Goal: Information Seeking & Learning: Check status

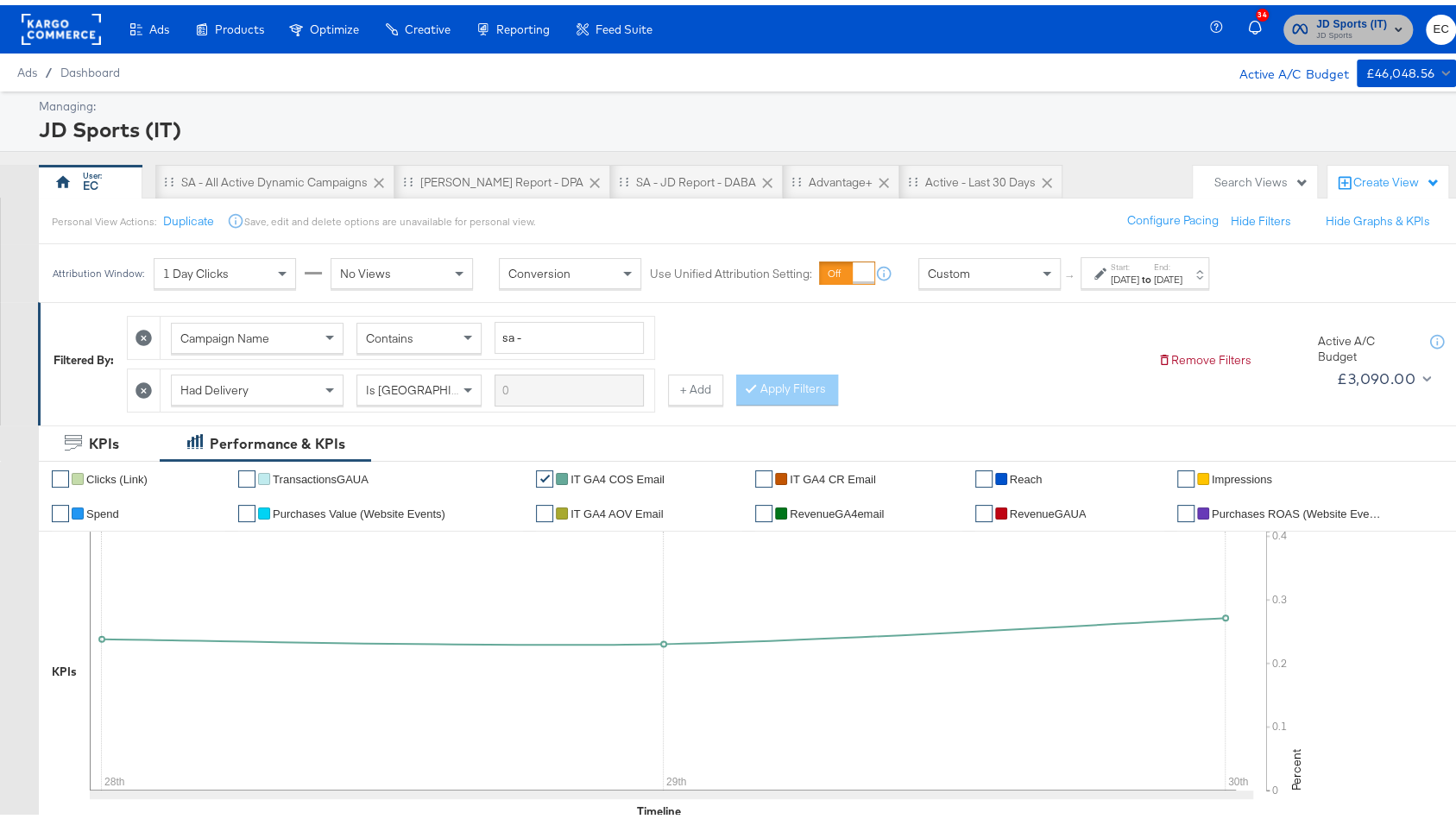
click at [1317, 20] on span "JD Sports (IT)" at bounding box center [1352, 19] width 71 height 18
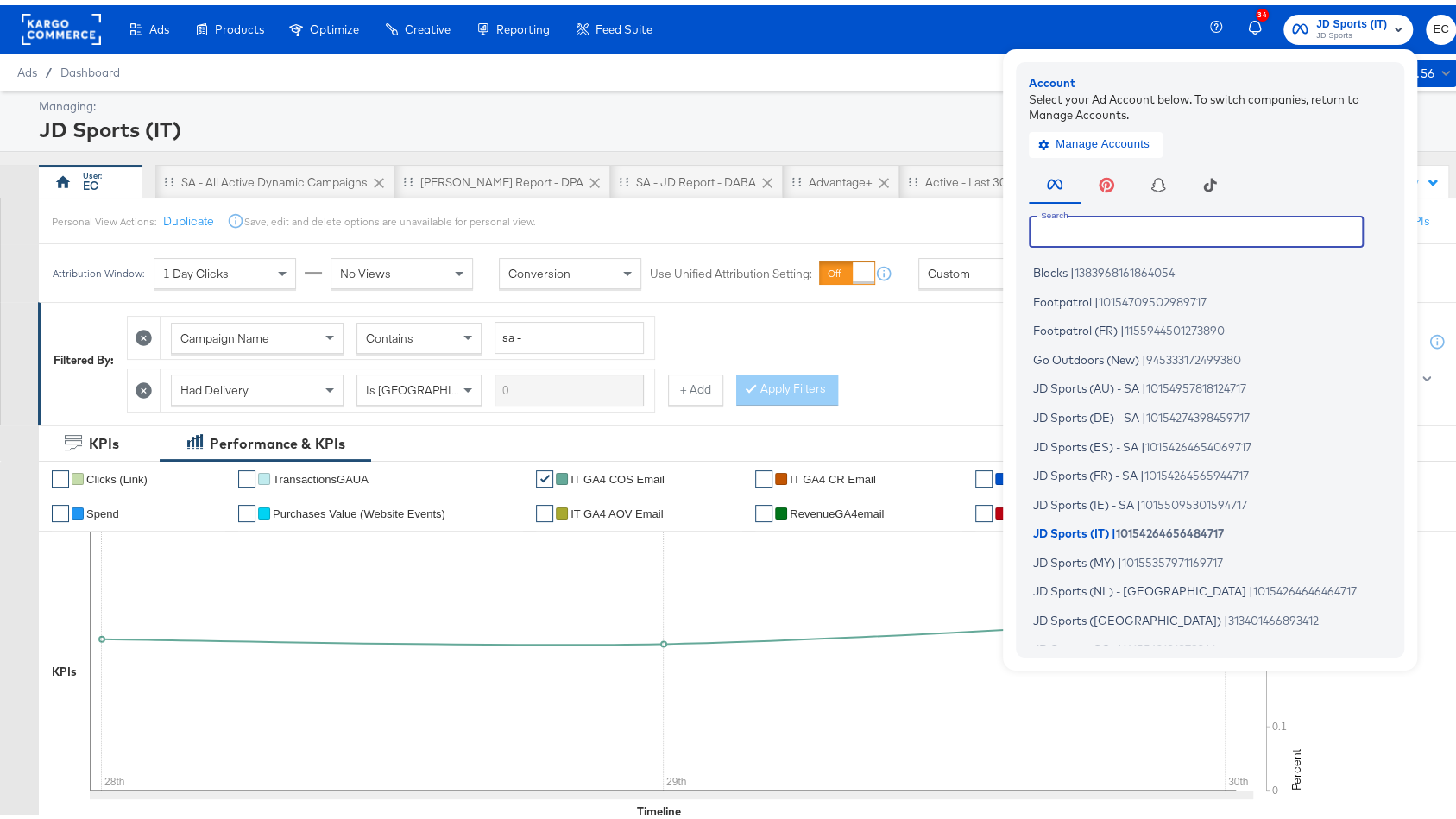
click at [1086, 226] on input "text" at bounding box center [1196, 225] width 335 height 31
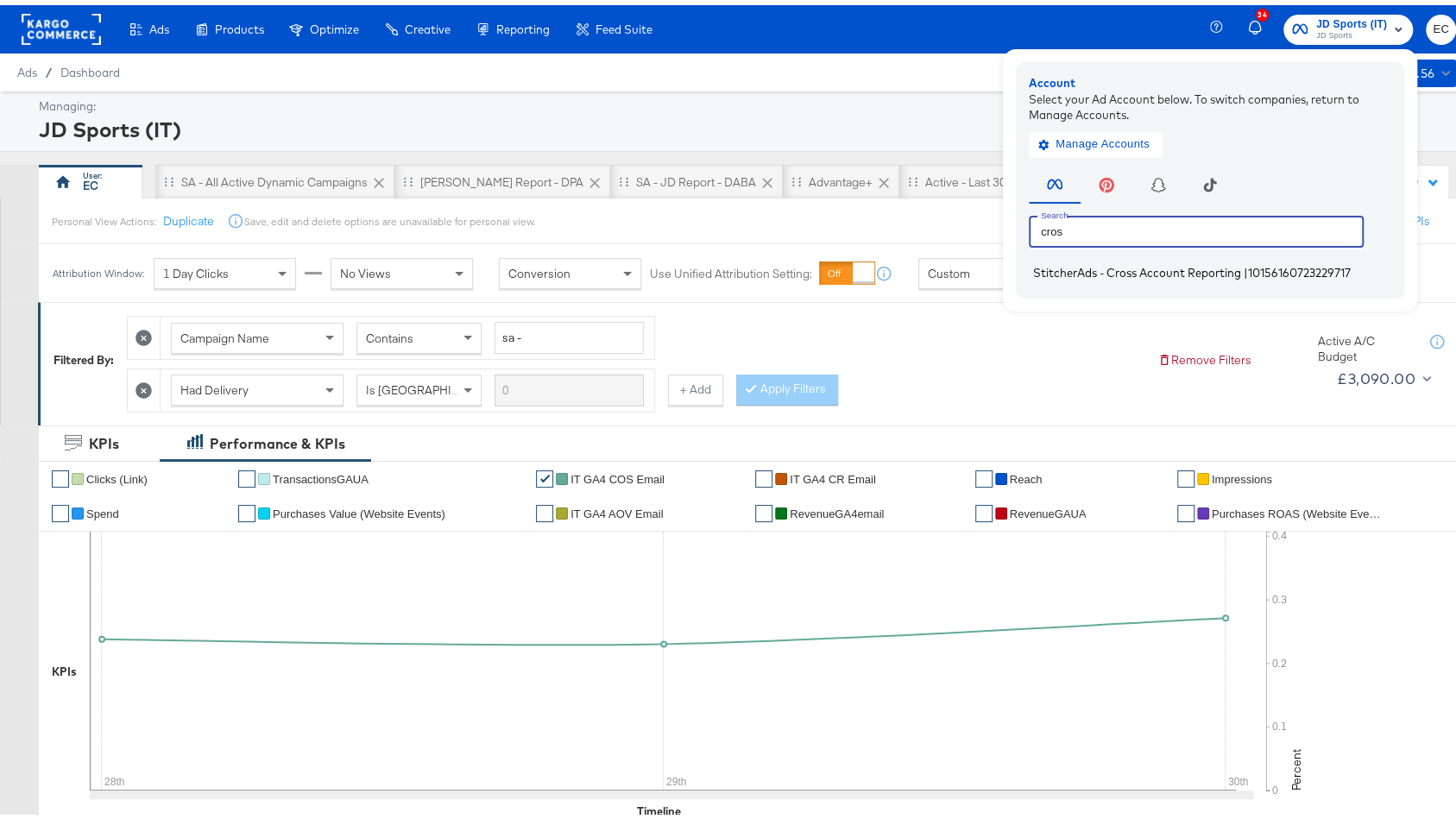
type input "cros"
click at [1106, 271] on span "StitcherAds - Cross Account Reporting" at bounding box center [1138, 267] width 208 height 14
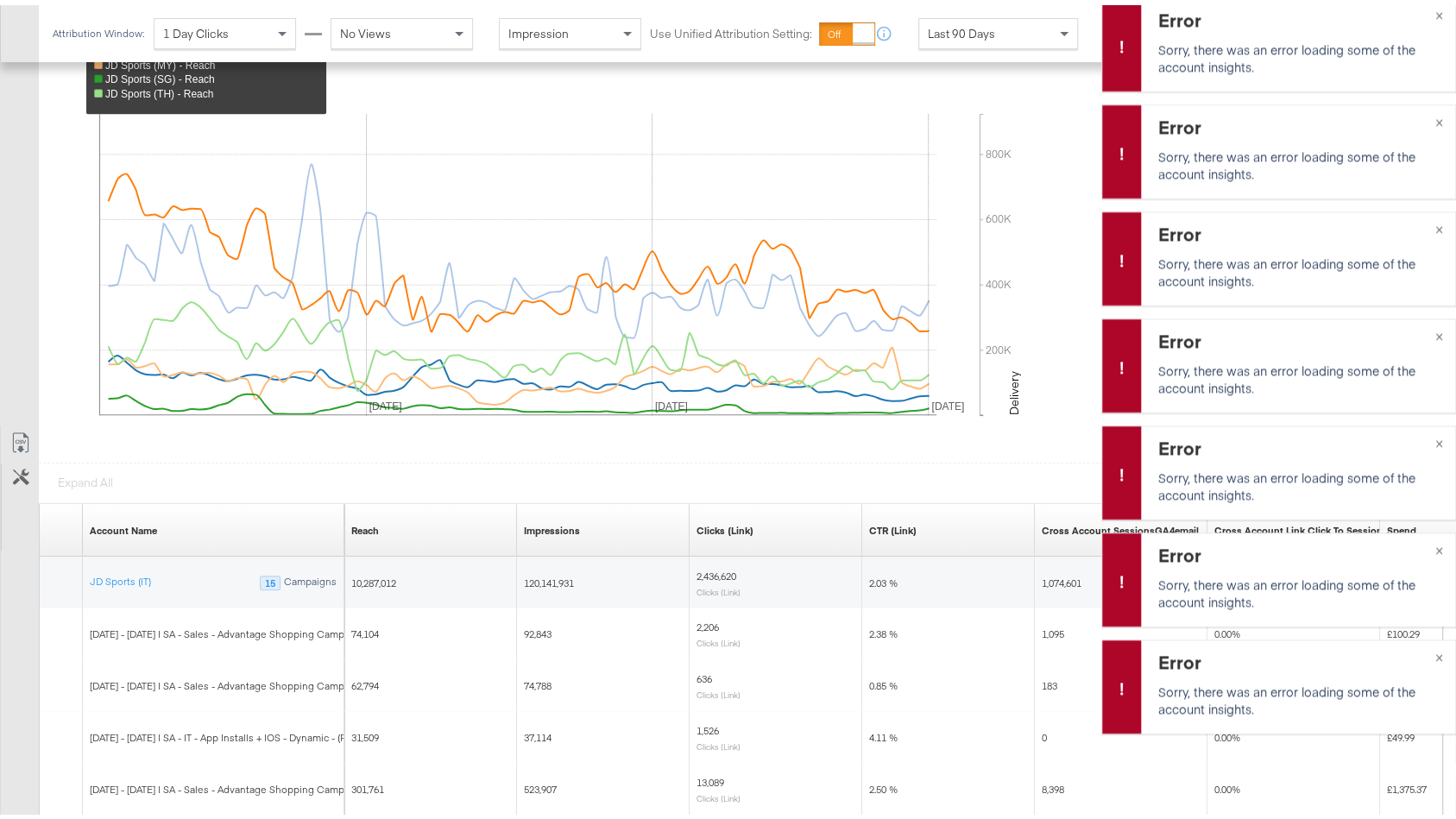
scroll to position [939, 0]
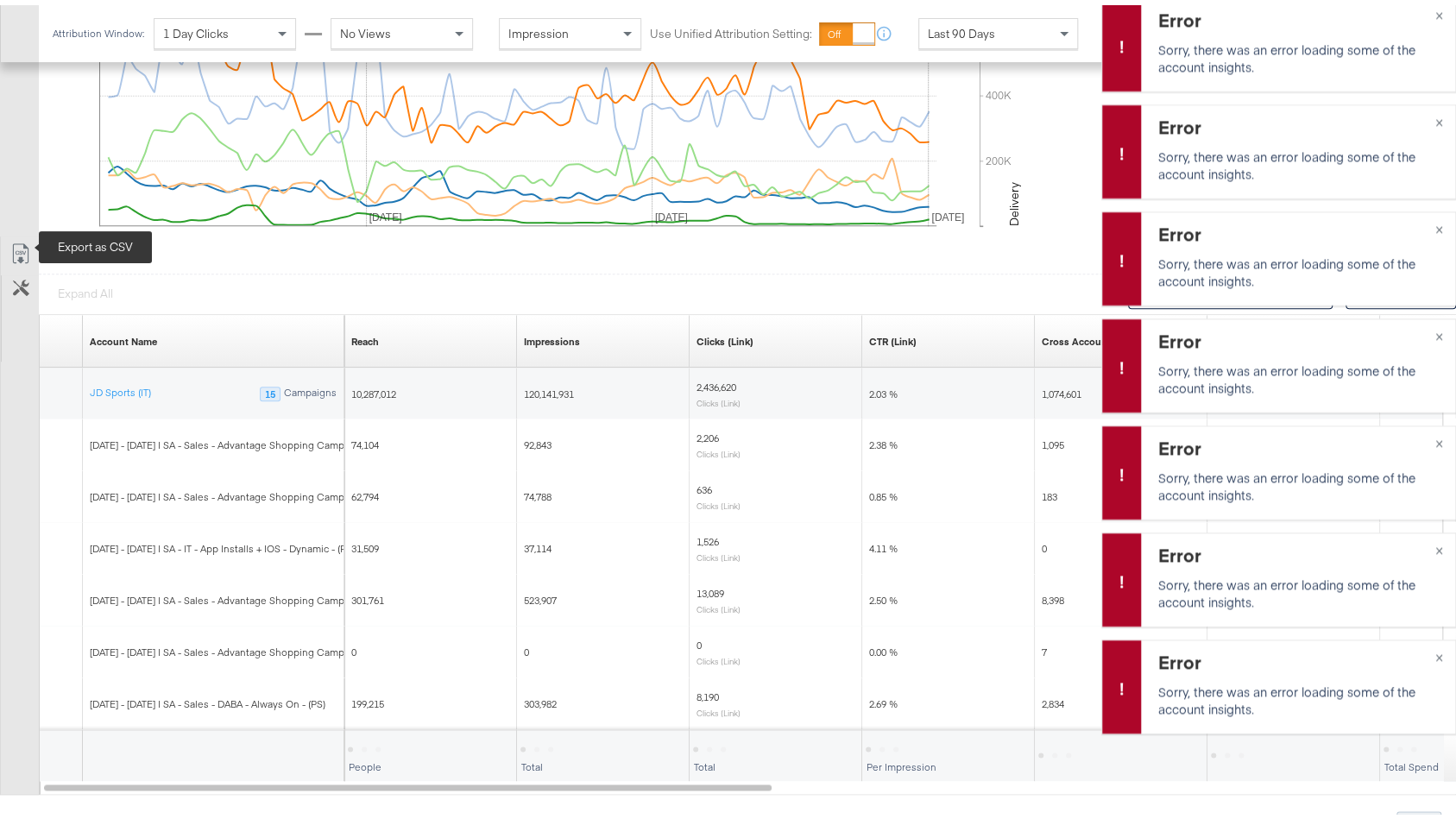
click at [28, 241] on icon at bounding box center [21, 249] width 21 height 21
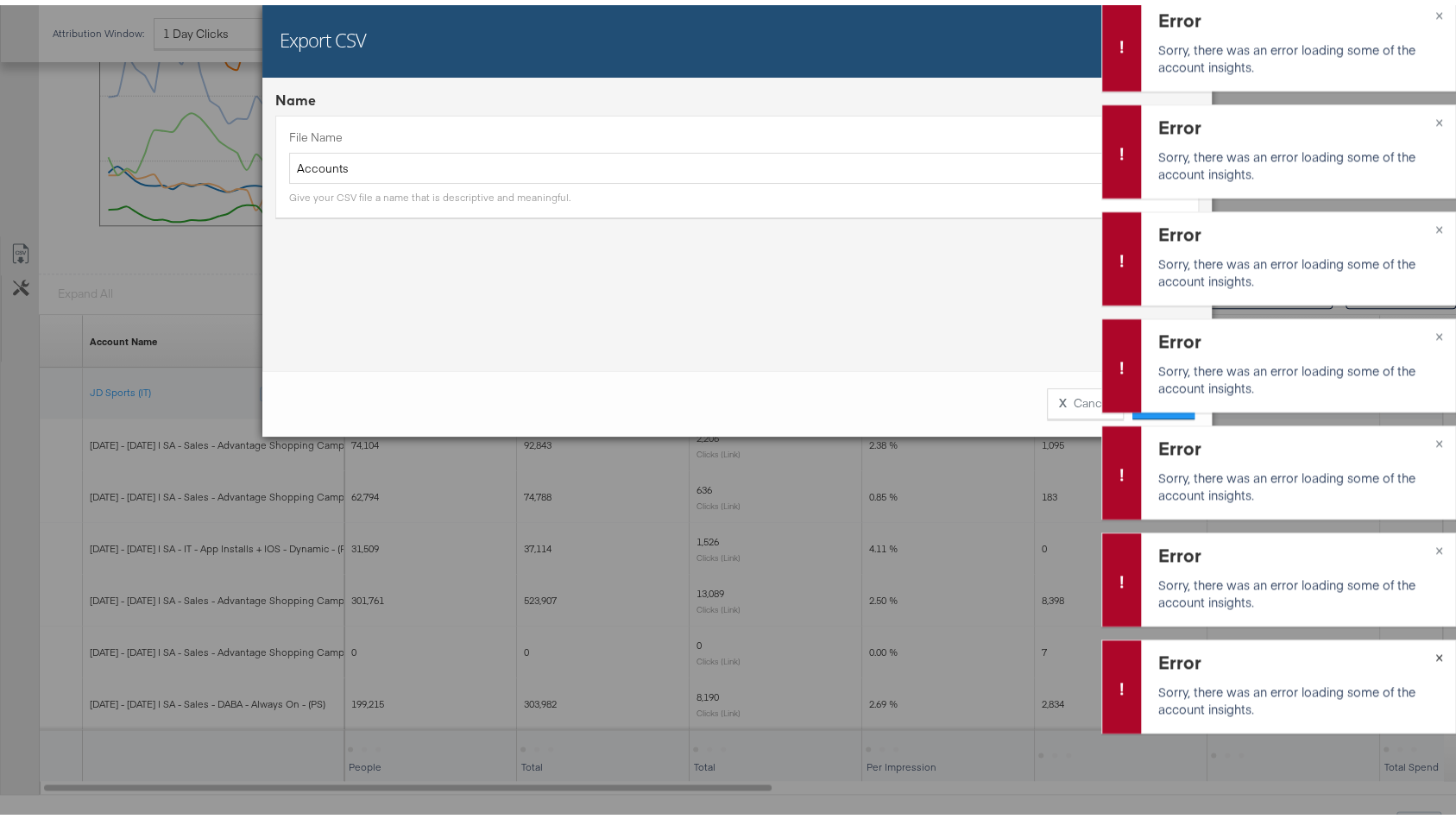
click at [1424, 648] on button "×" at bounding box center [1440, 650] width 32 height 31
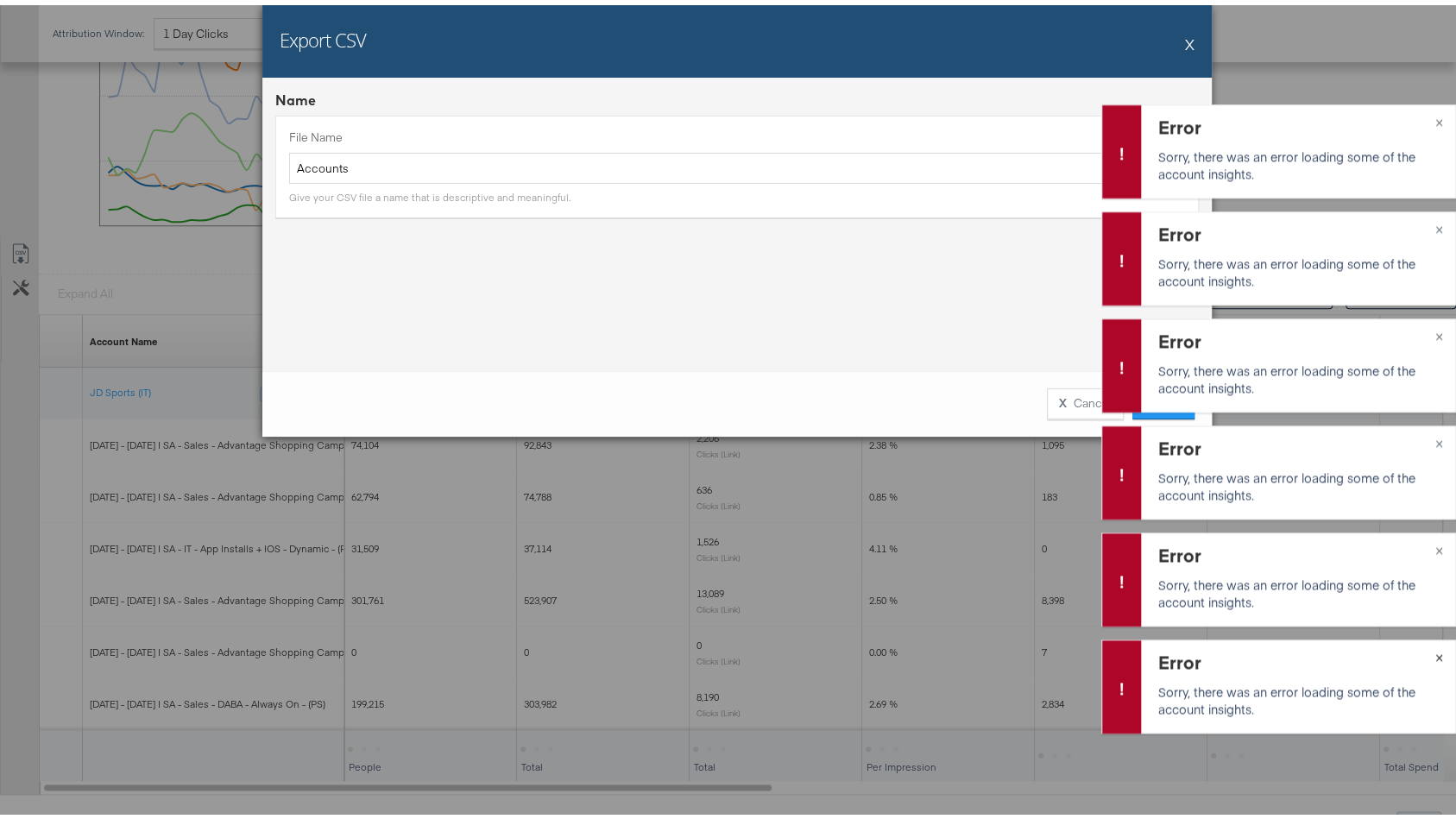
click at [1430, 650] on div "Error Sorry, there was an error loading some of the account insights. ×" at bounding box center [1279, 681] width 355 height 94
click at [1430, 650] on div "Error Sorry, there was an error loading some of the account insights. ×" at bounding box center [1279, 681] width 355 height 94
click at [1429, 650] on div "Error Sorry, there was an error loading some of the account insights. ×" at bounding box center [1279, 681] width 355 height 94
click at [1426, 649] on button "×" at bounding box center [1440, 650] width 32 height 31
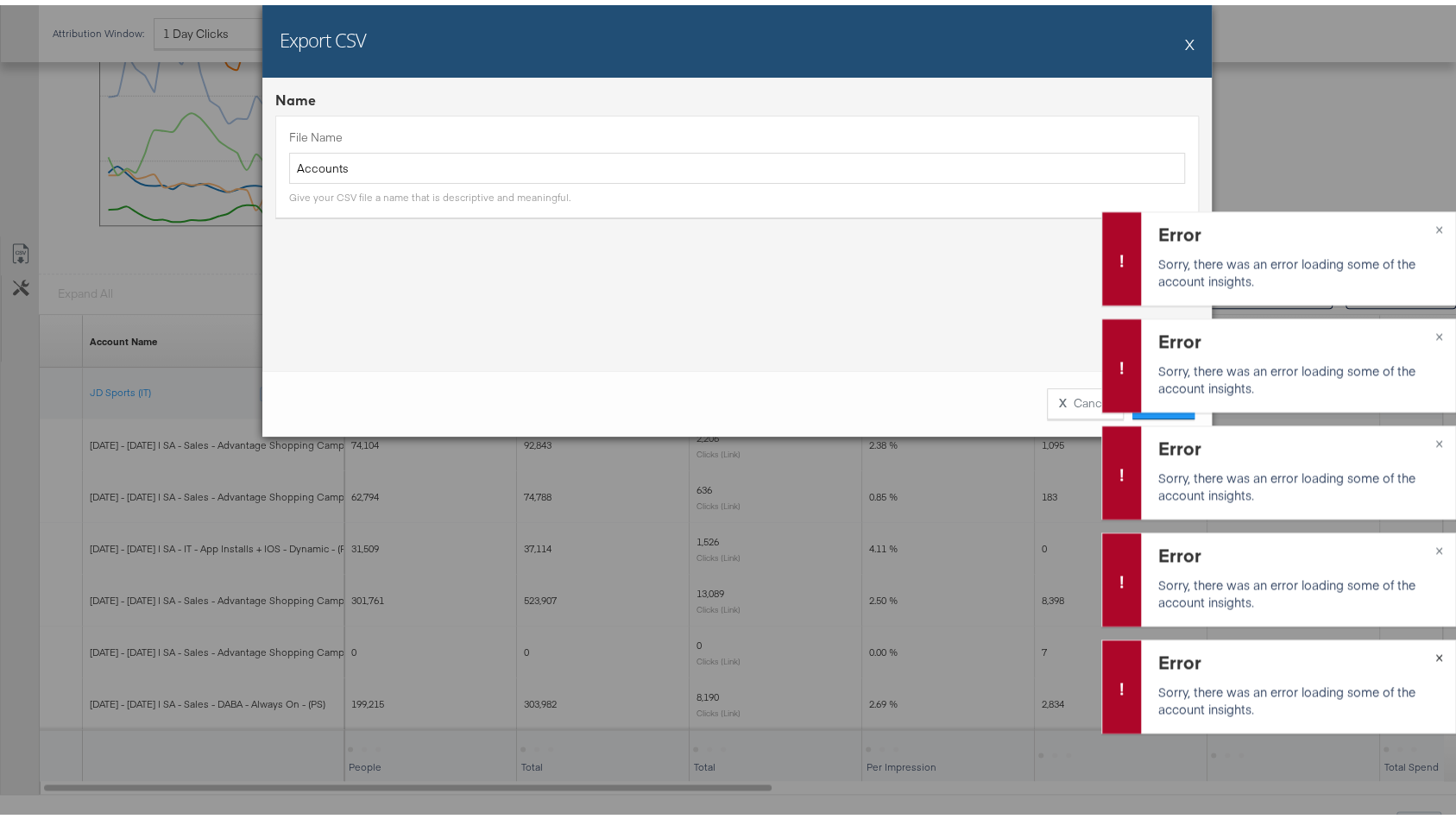
click at [1426, 649] on button "×" at bounding box center [1440, 650] width 32 height 31
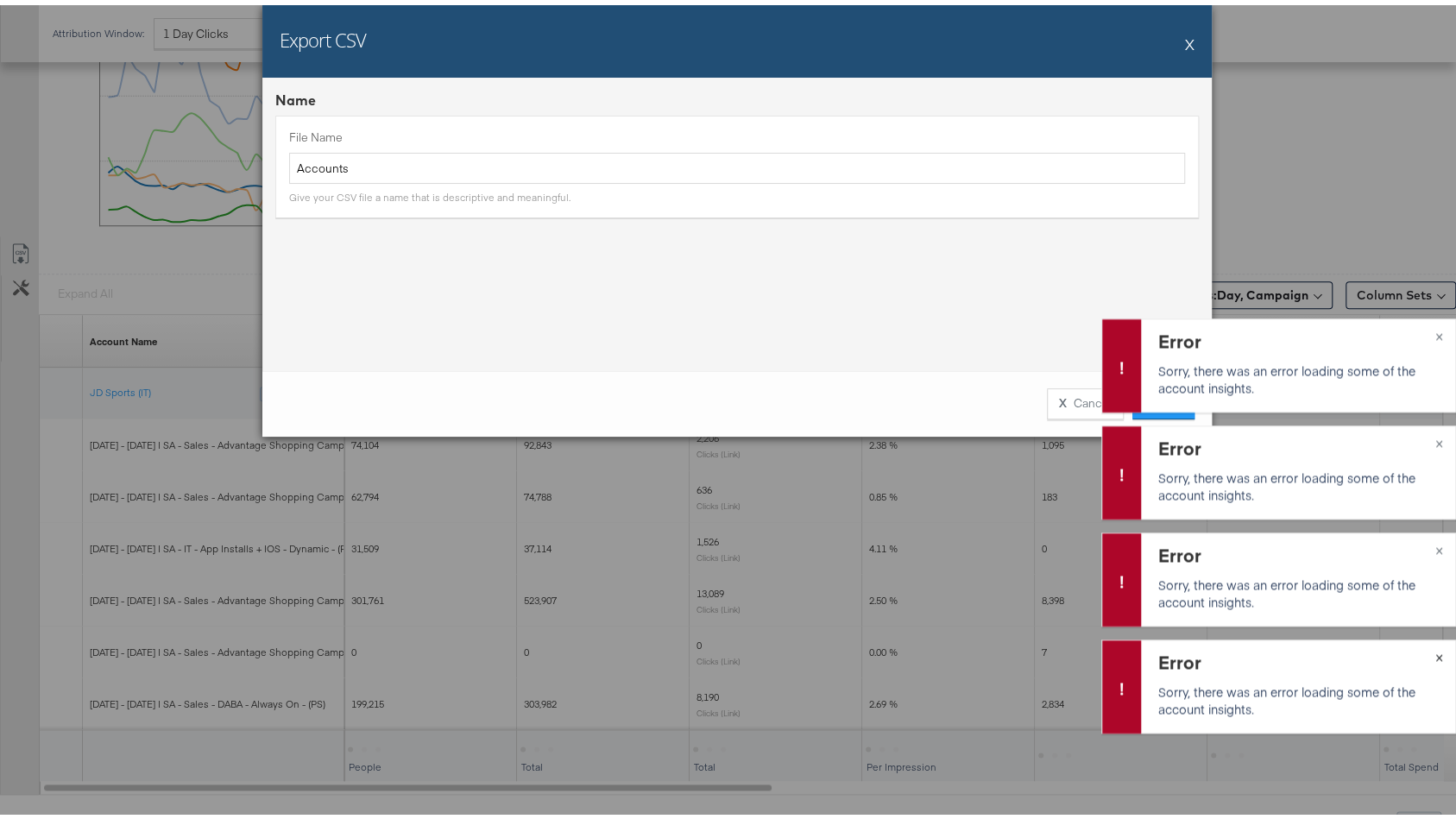
click at [1426, 649] on button "×" at bounding box center [1440, 650] width 32 height 31
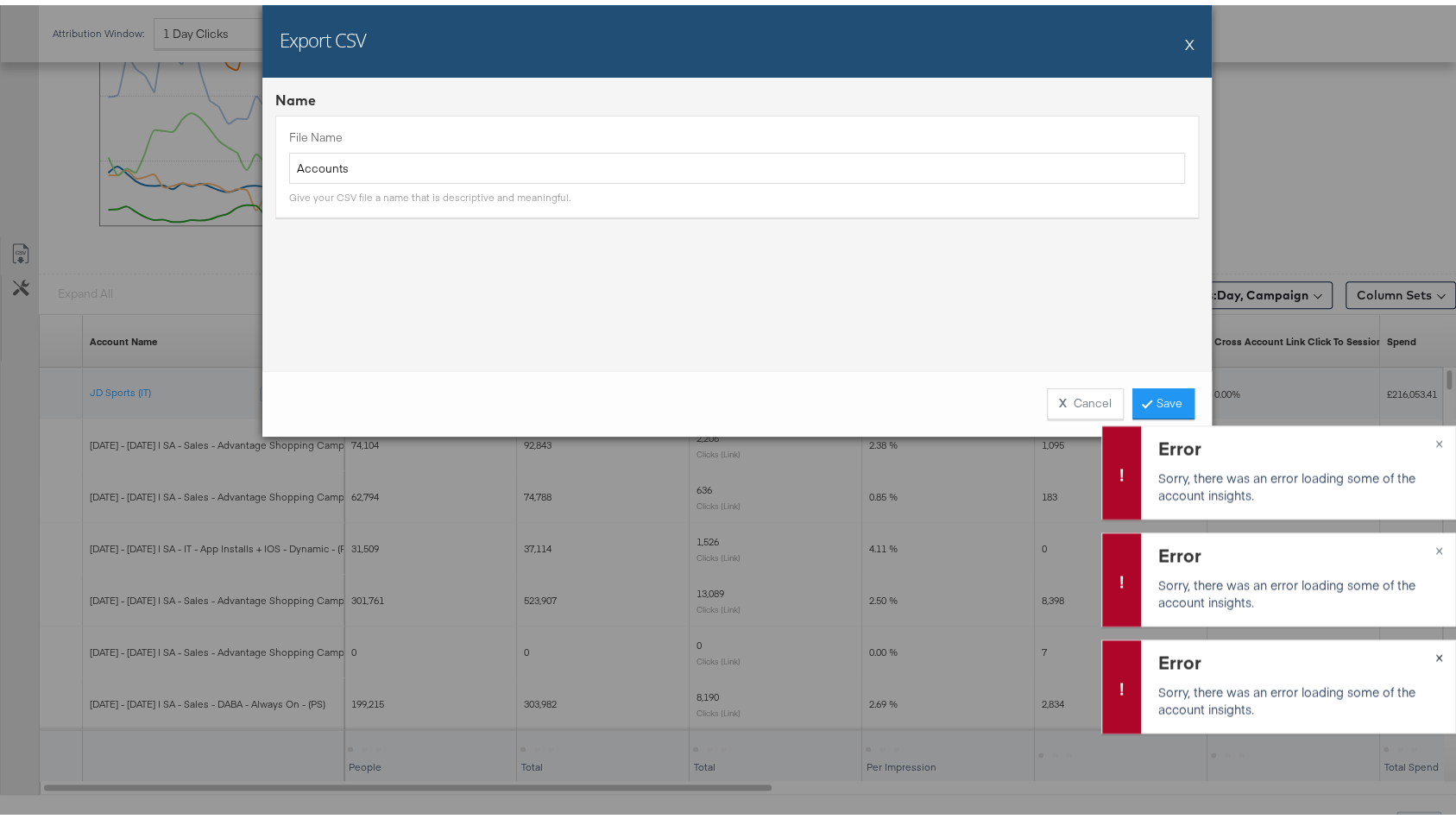
click at [1426, 649] on button "×" at bounding box center [1440, 650] width 32 height 31
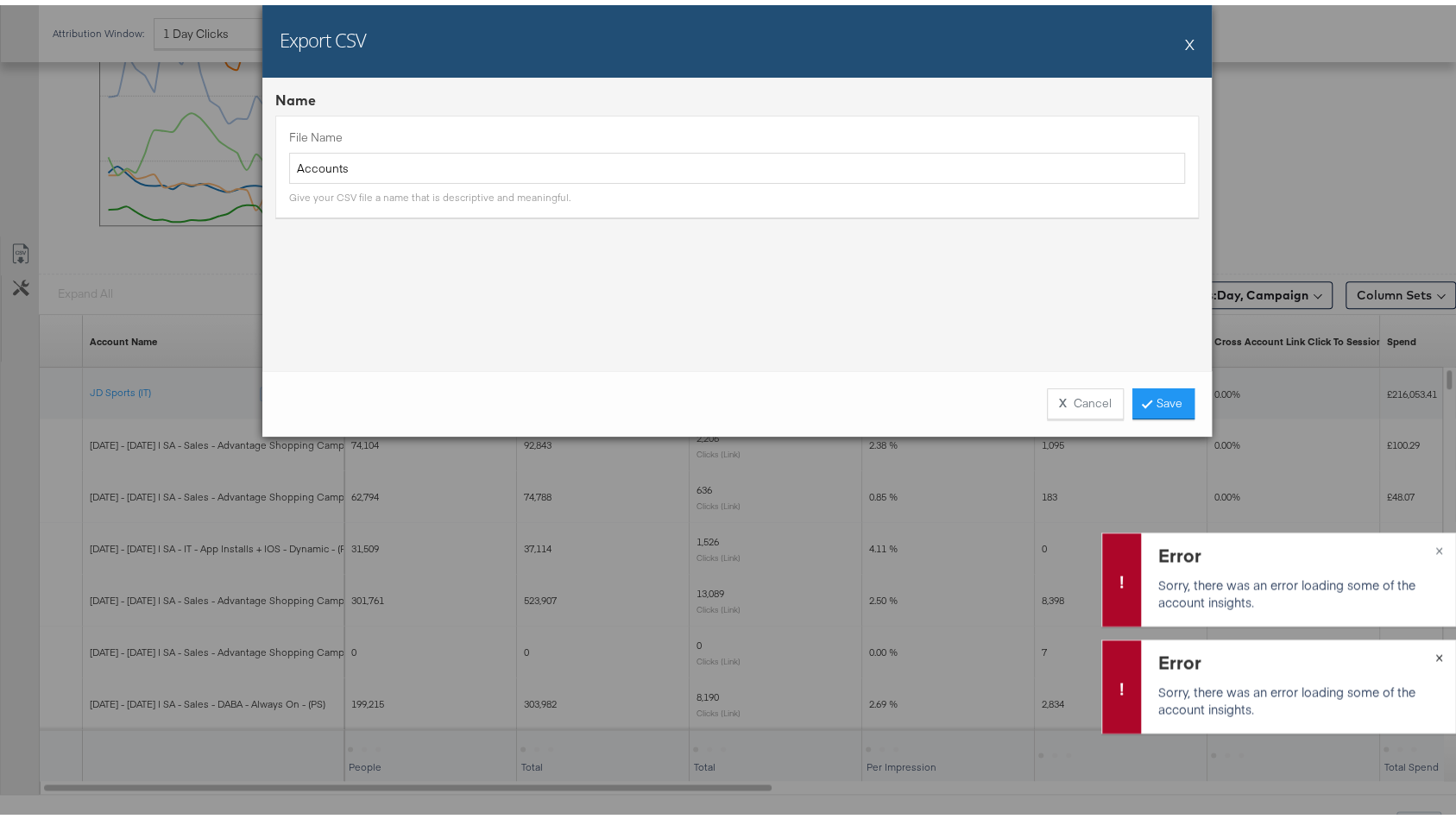
click at [1426, 649] on button "×" at bounding box center [1440, 650] width 32 height 31
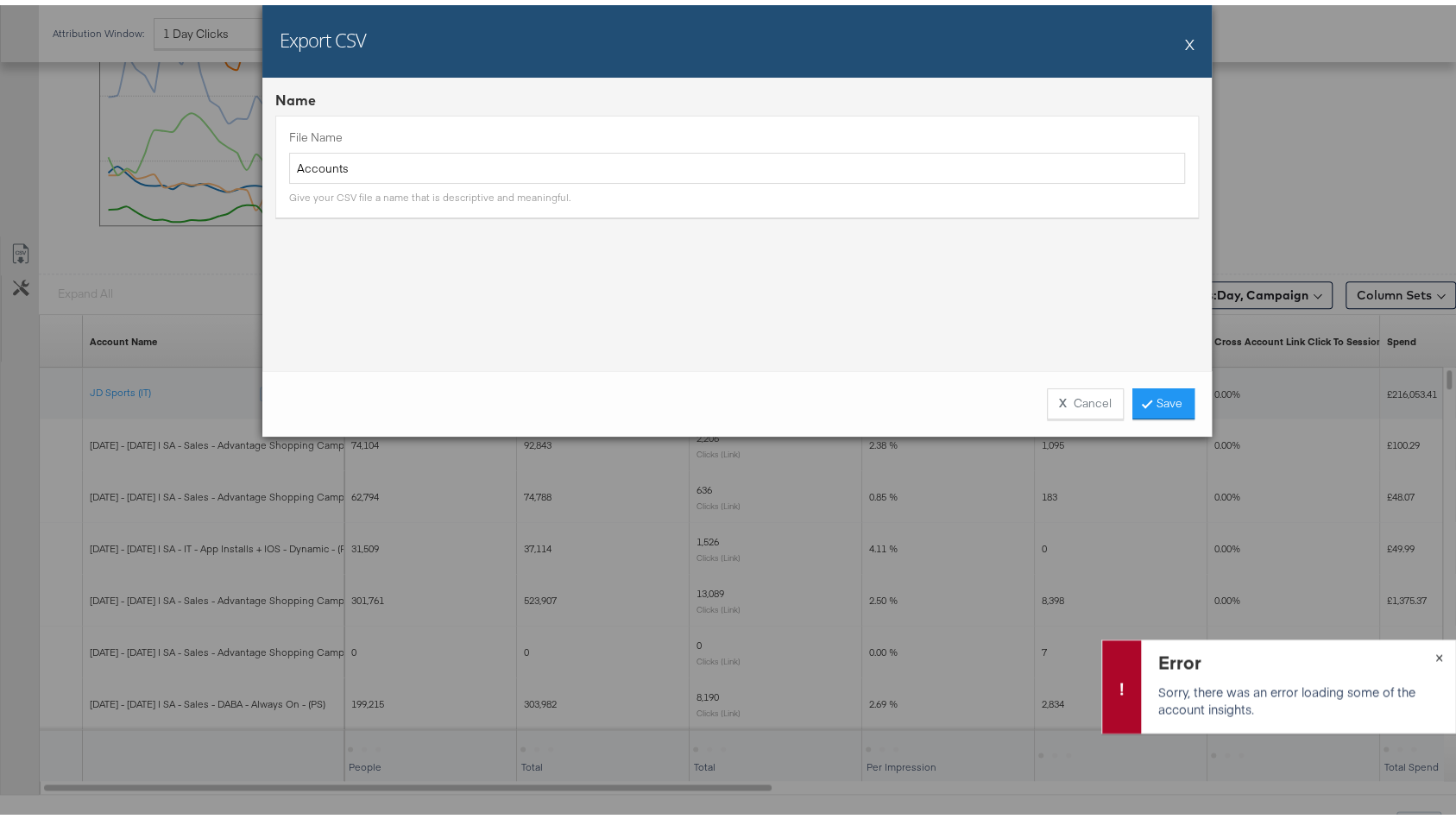
click at [1426, 649] on button "×" at bounding box center [1440, 650] width 32 height 31
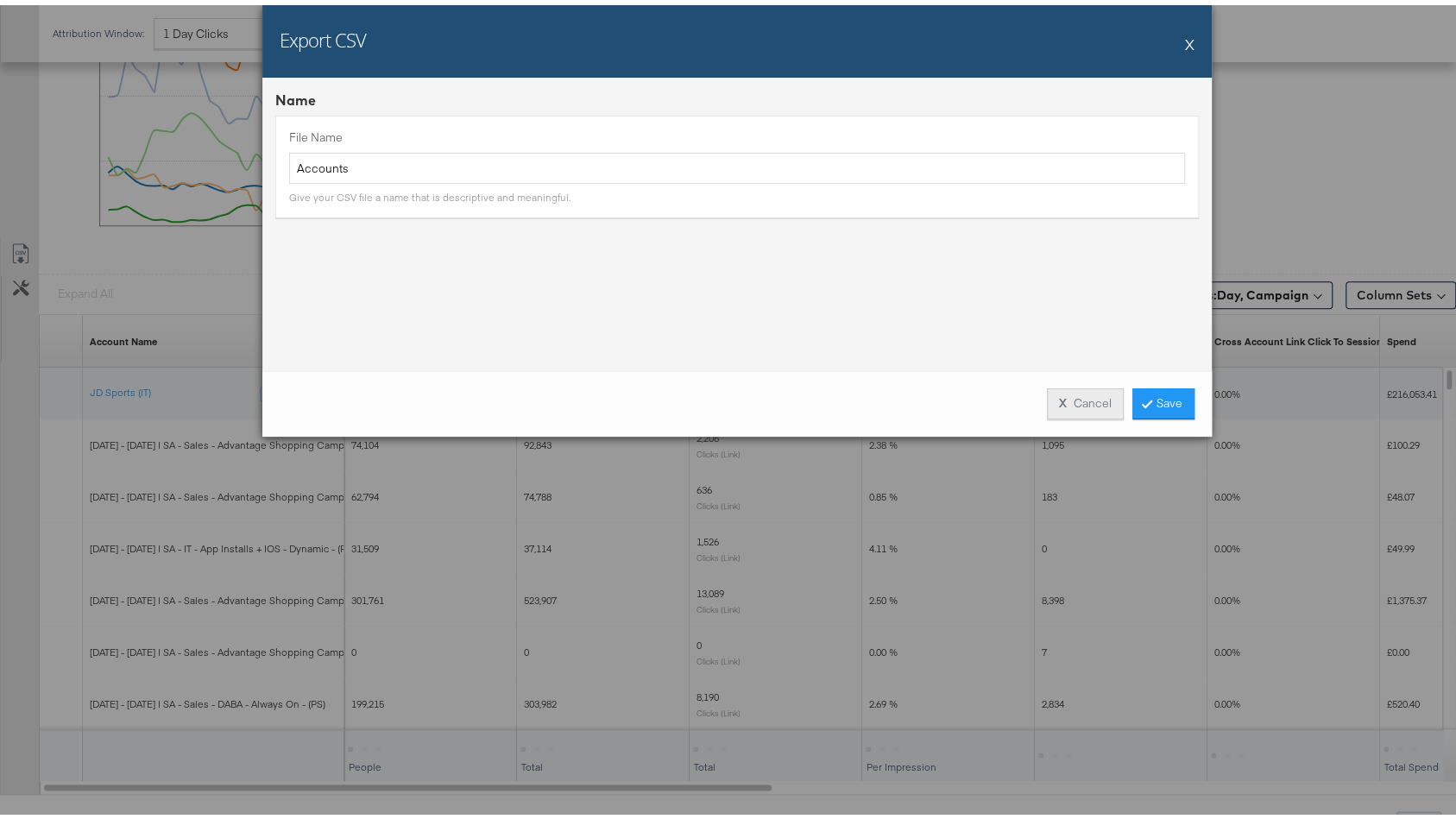
click at [1093, 401] on button "X Cancel" at bounding box center [1085, 399] width 77 height 31
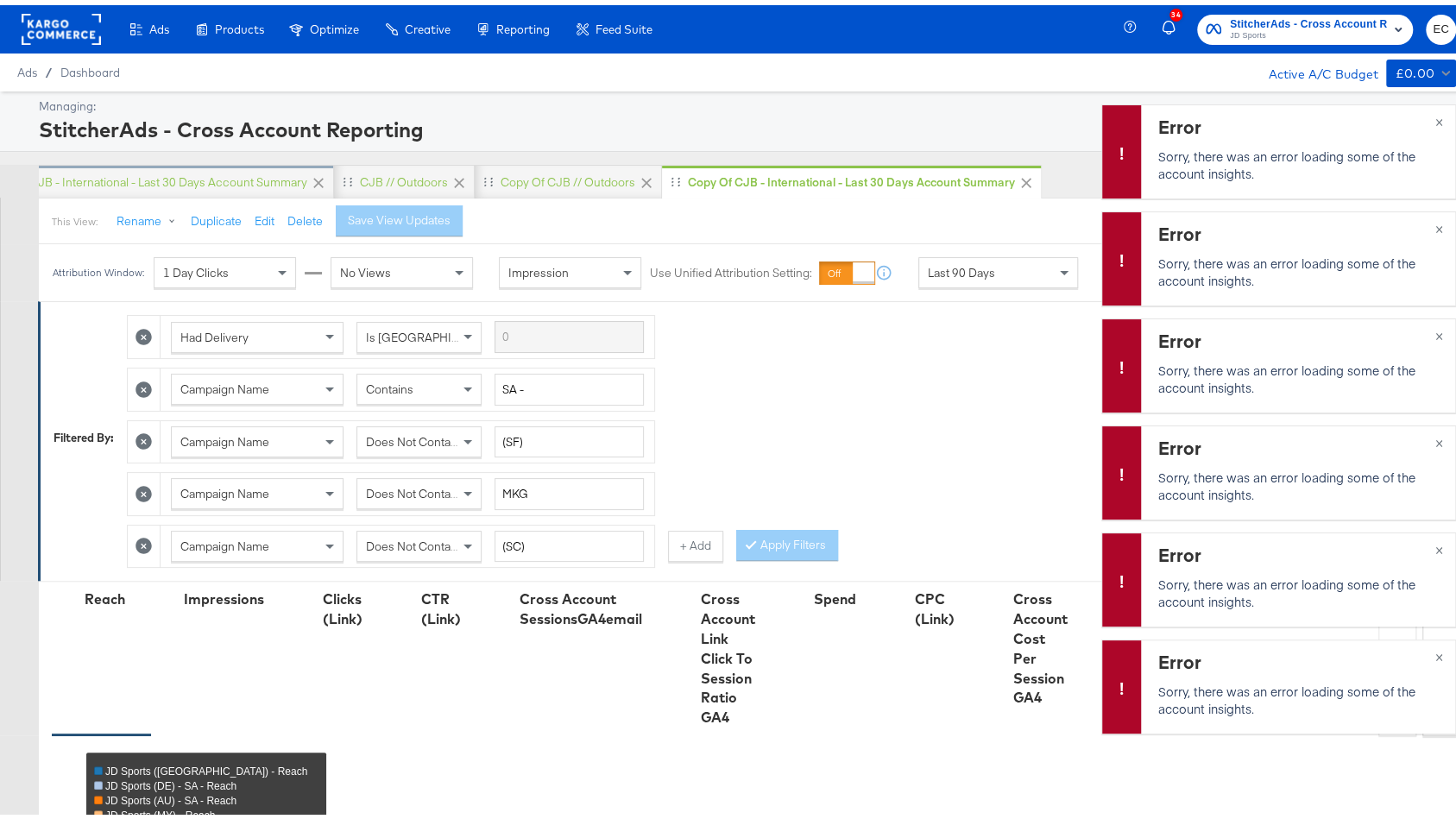
click at [207, 177] on div "Copy of CJB - International - Last 30 days Account Summary" at bounding box center [145, 177] width 325 height 16
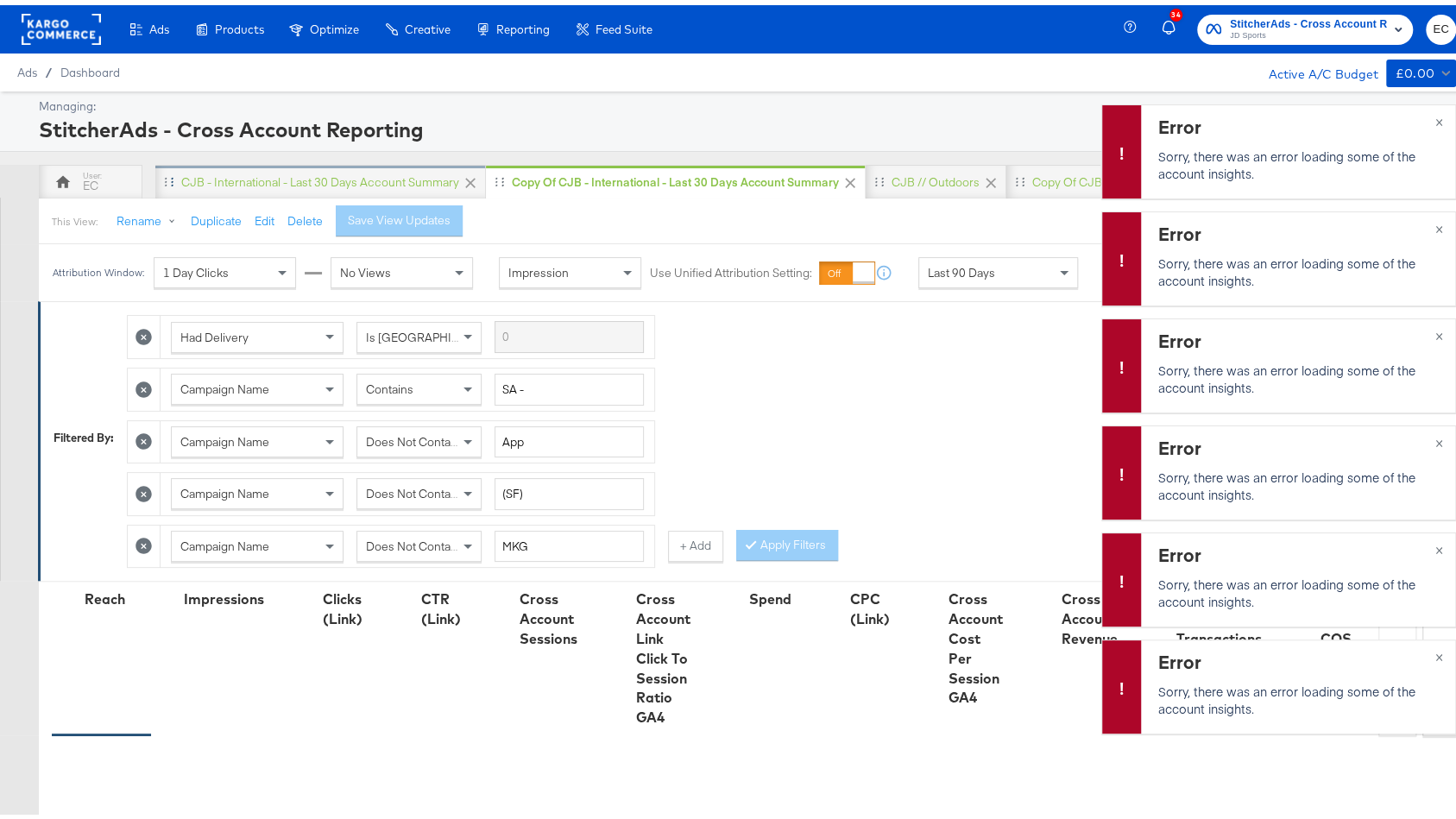
click at [344, 175] on div "CJB - International - Last 30 days Account Summary" at bounding box center [319, 177] width 278 height 16
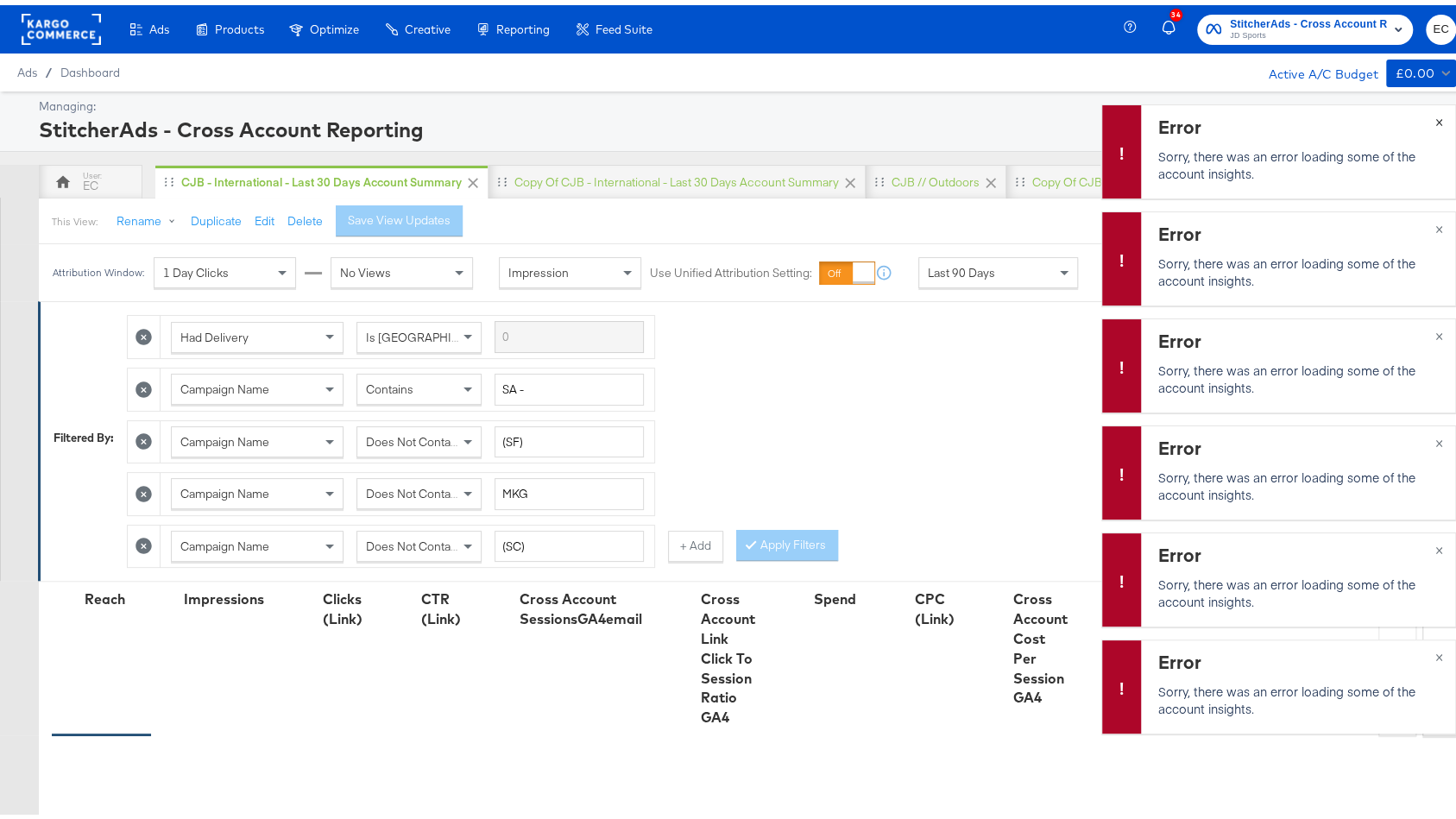
click at [1418, 115] on div "Error Sorry, there was an error loading some of the account insights. ×" at bounding box center [1279, 146] width 355 height 94
click at [1421, 650] on div "Error Sorry, there was an error loading some of the account insights. ×" at bounding box center [1279, 681] width 355 height 94
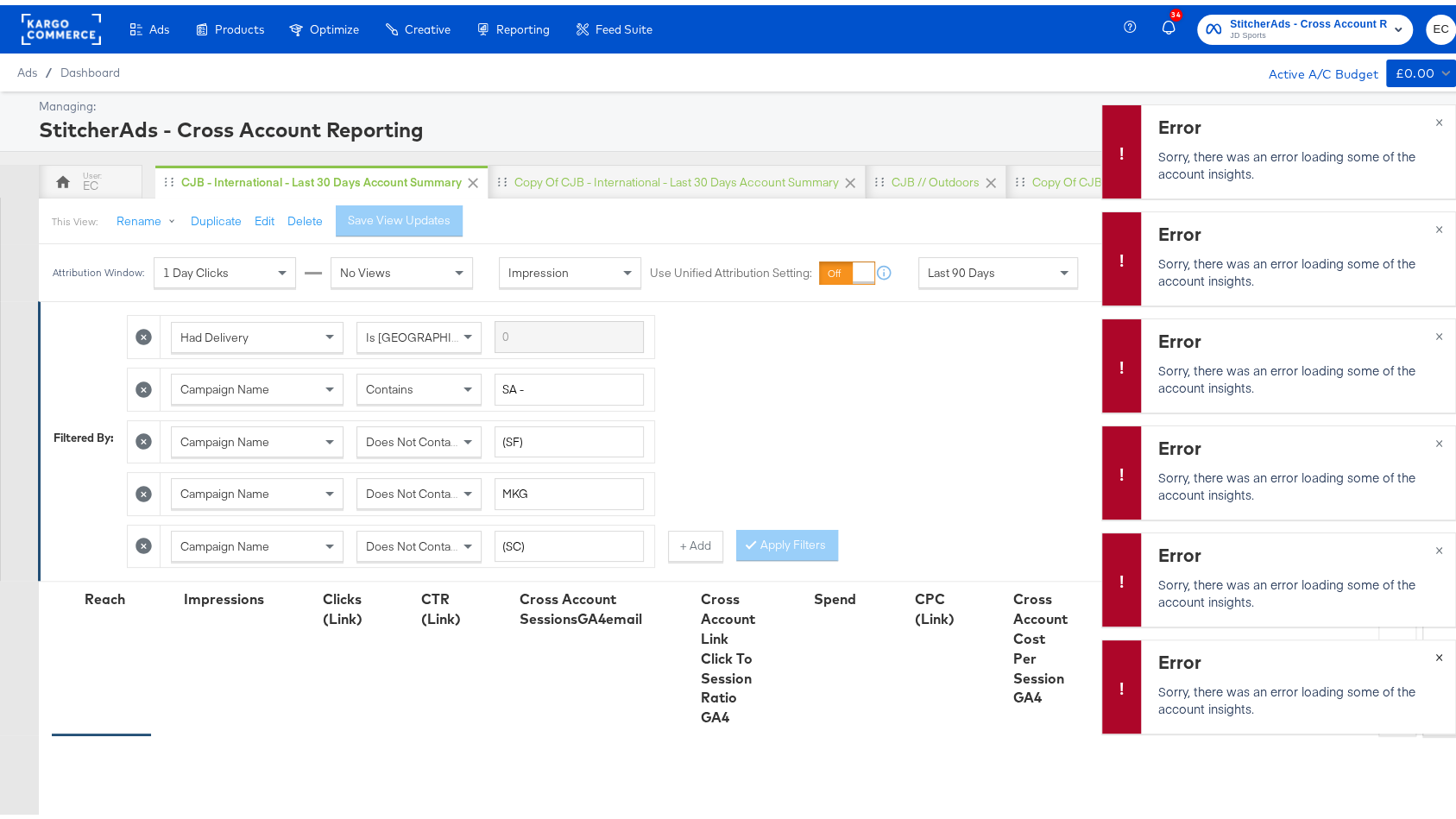
click at [1424, 648] on button "×" at bounding box center [1440, 650] width 32 height 31
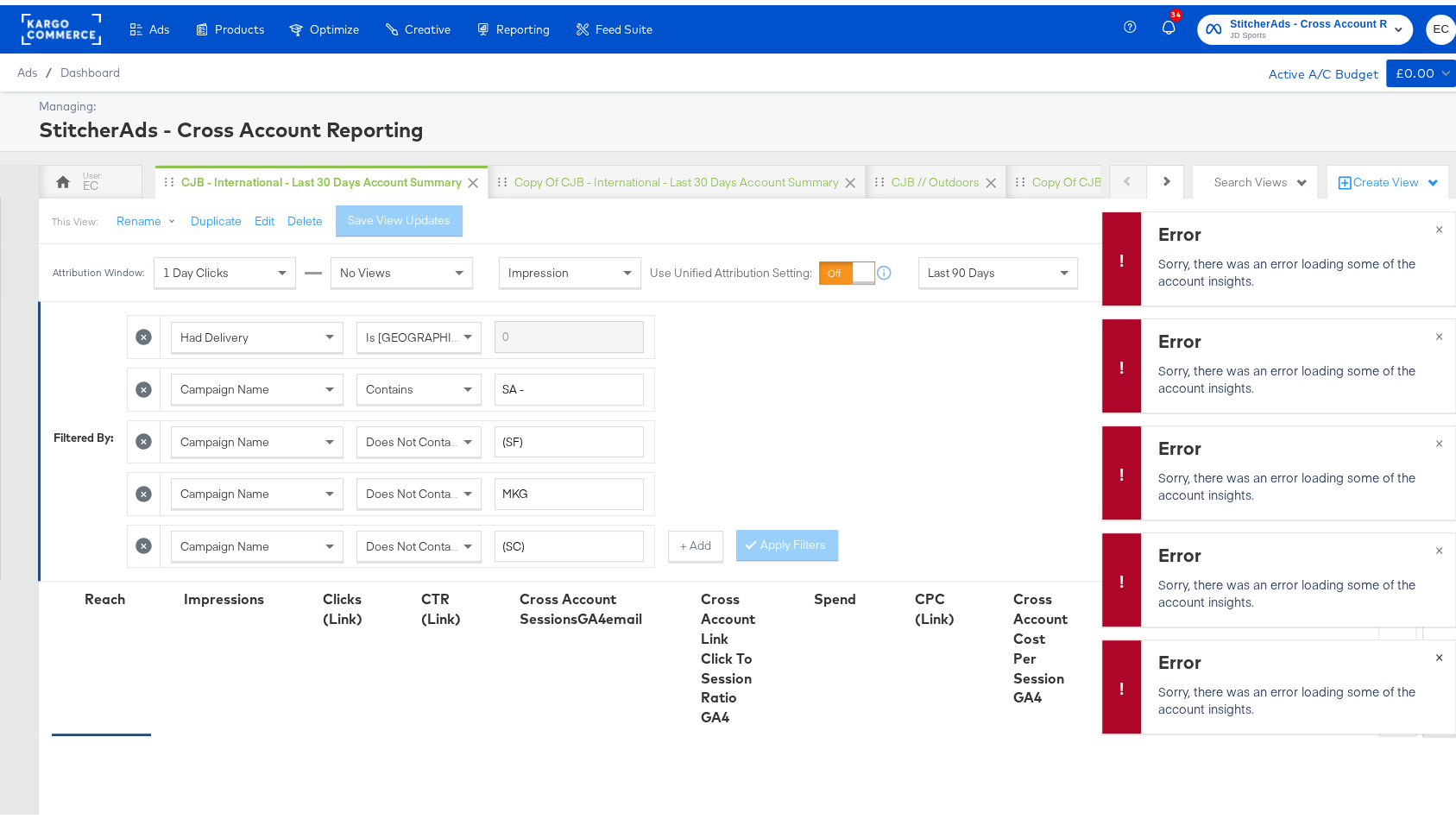
click at [1424, 648] on button "×" at bounding box center [1440, 650] width 32 height 31
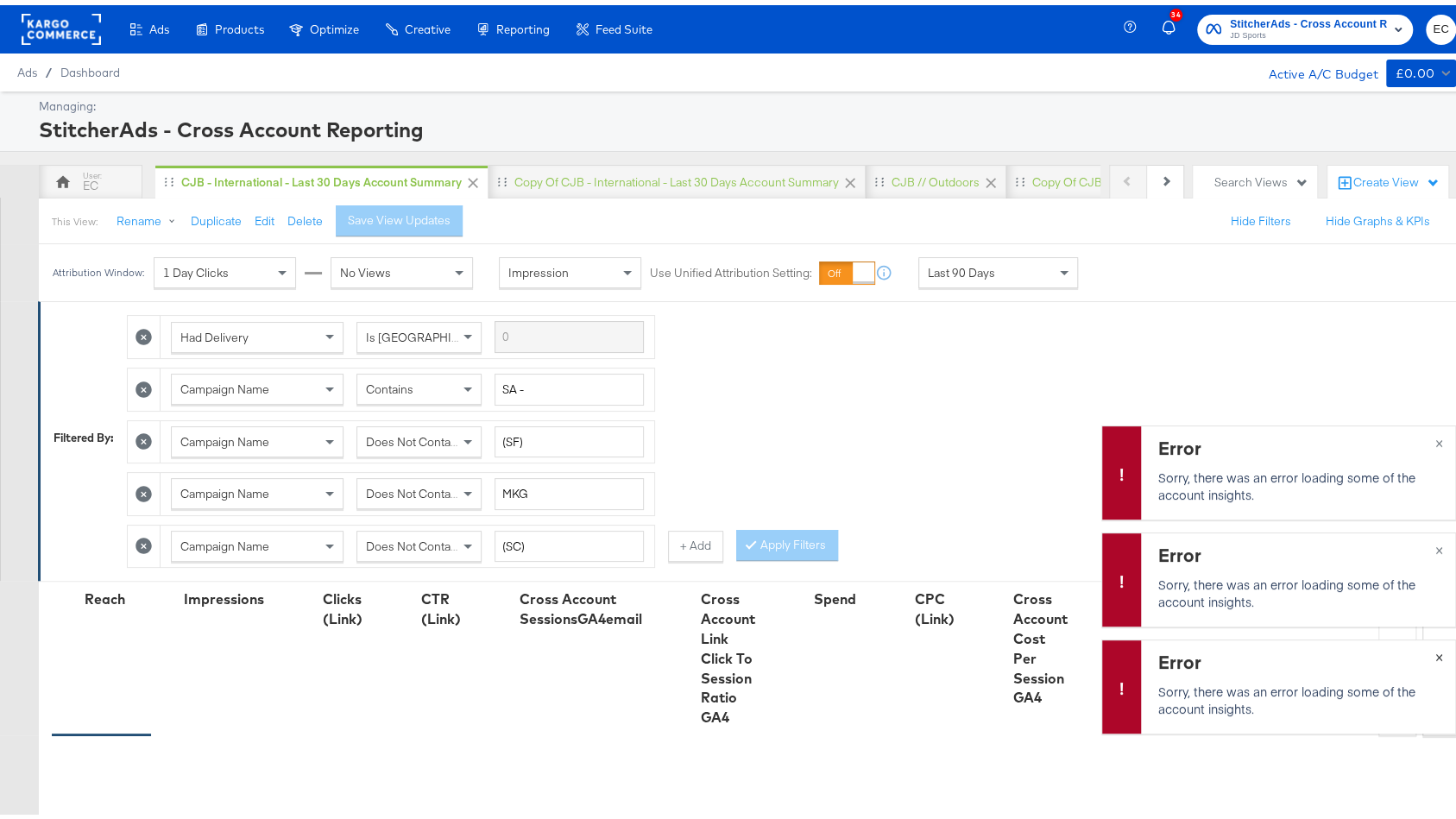
click at [1424, 648] on button "×" at bounding box center [1440, 650] width 32 height 31
click at [1424, 560] on button "×" at bounding box center [1440, 543] width 32 height 31
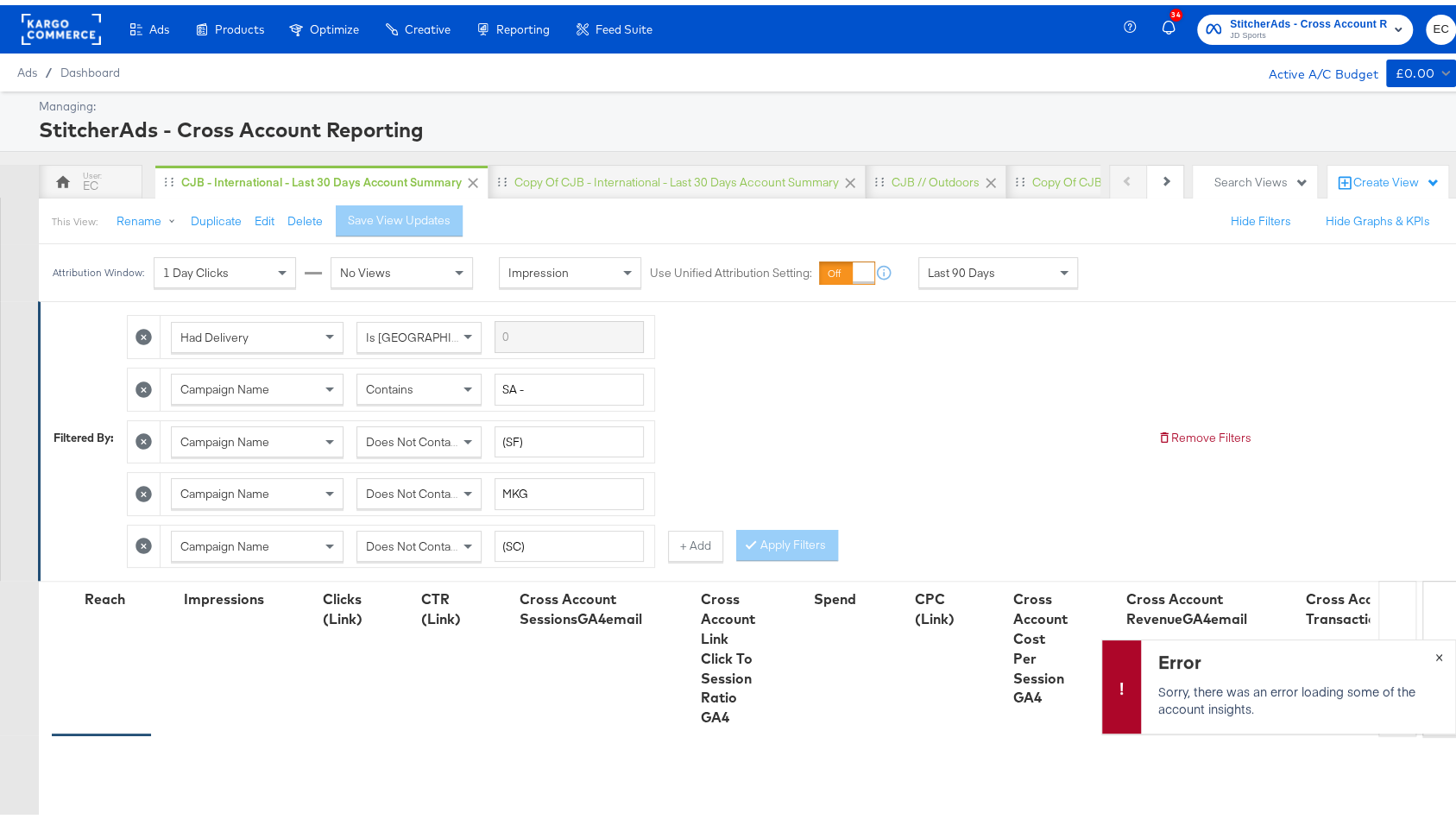
click at [1424, 648] on button "×" at bounding box center [1440, 650] width 32 height 31
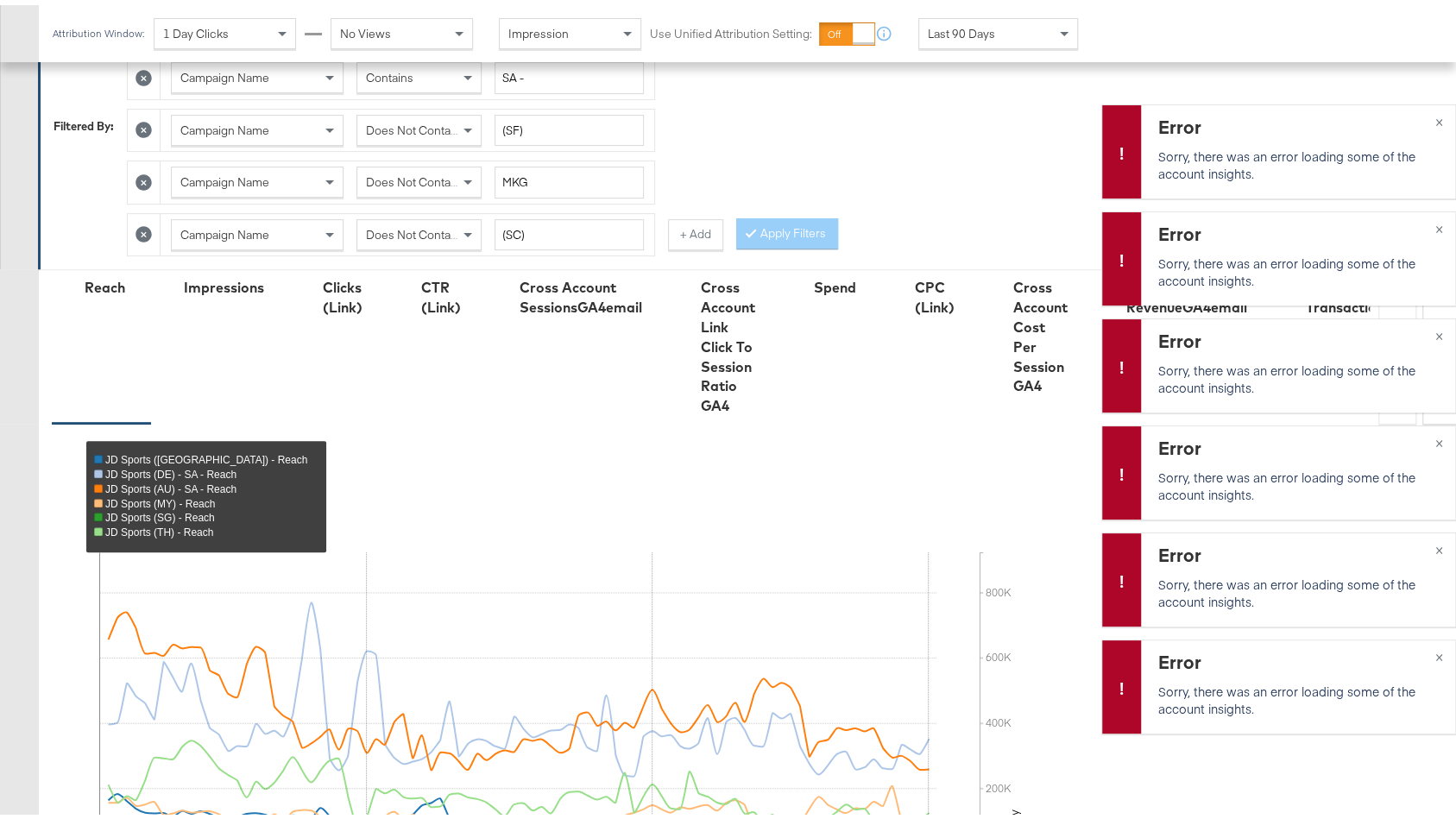
scroll to position [680, 0]
